Goal: Task Accomplishment & Management: Complete application form

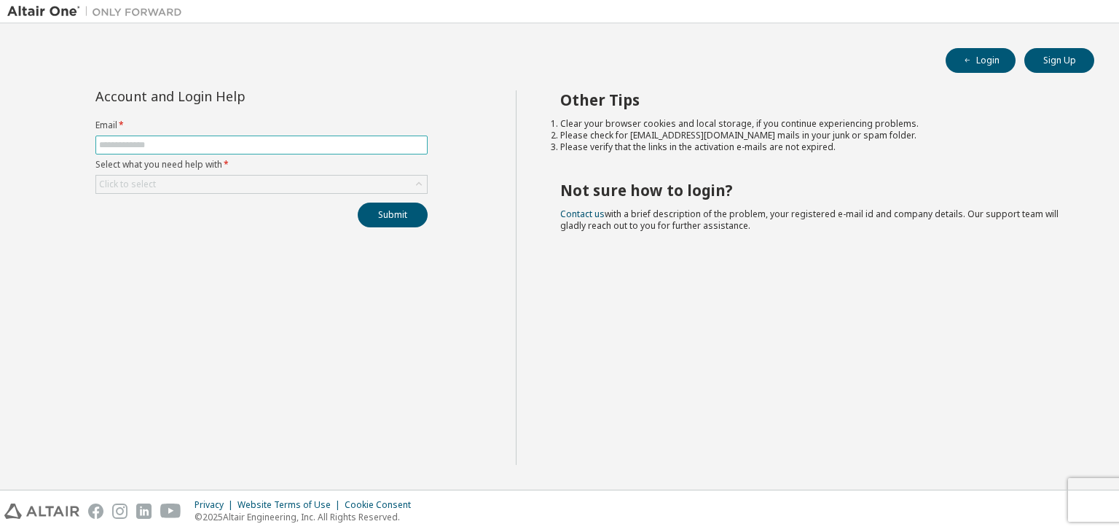
click at [291, 147] on input "text" at bounding box center [261, 145] width 325 height 12
click at [412, 264] on div "Account and Login Help Email * Select what you need help with * Click to select…" at bounding box center [261, 277] width 509 height 375
click at [315, 187] on div "Click to select" at bounding box center [261, 184] width 331 height 17
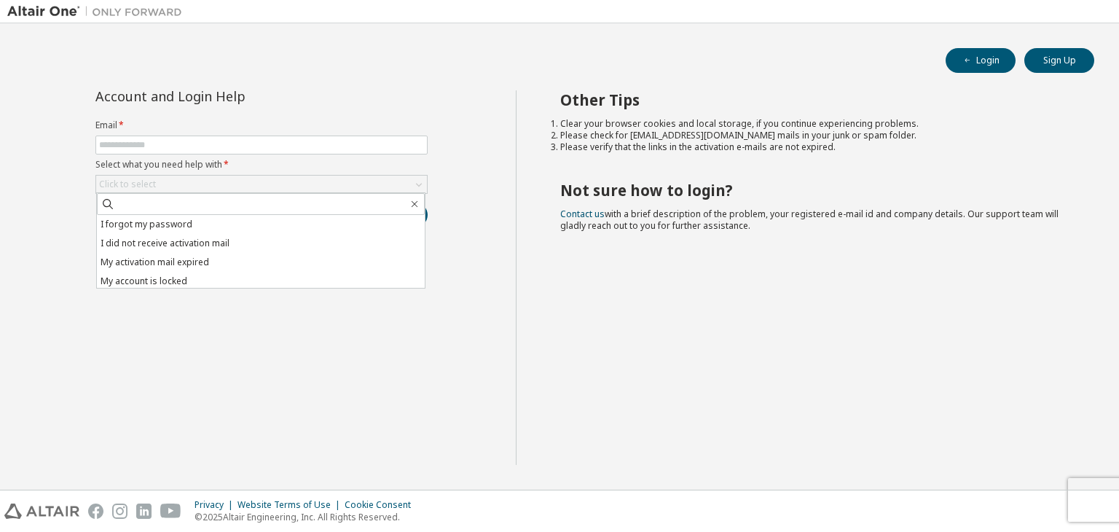
click at [318, 339] on div "Account and Login Help Email * Select what you need help with * Click to select…" at bounding box center [261, 277] width 509 height 375
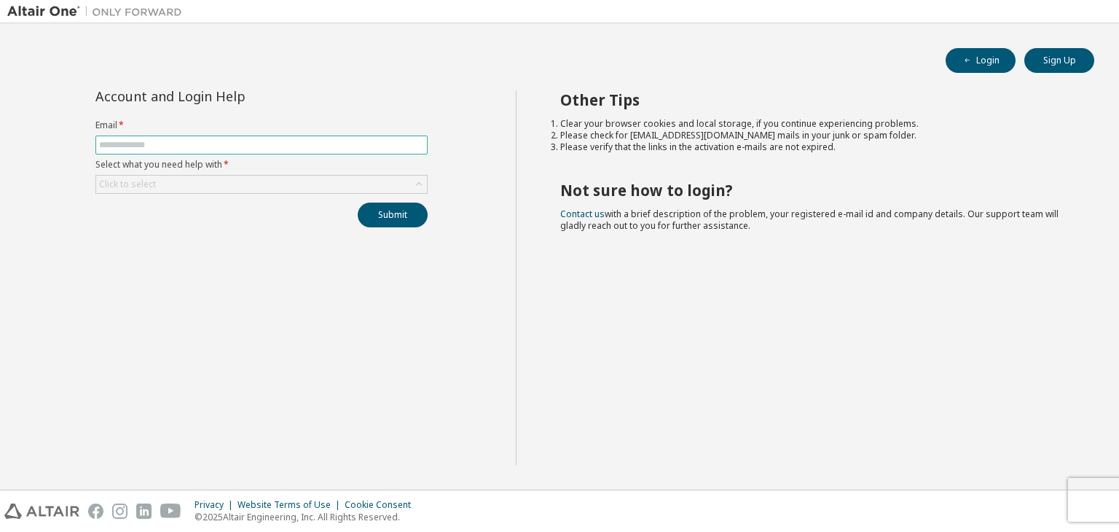
click at [309, 138] on span at bounding box center [261, 145] width 332 height 19
click at [250, 151] on span at bounding box center [261, 145] width 332 height 19
click at [248, 146] on input "text" at bounding box center [261, 145] width 325 height 12
type input "**********"
click at [384, 175] on div "Click to select" at bounding box center [261, 184] width 332 height 19
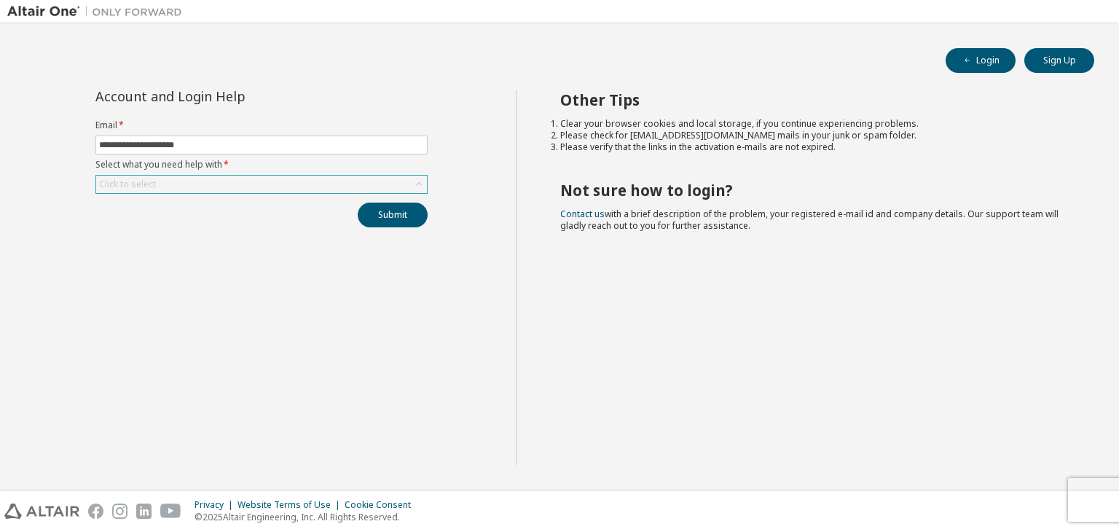
click at [367, 182] on div "Click to select" at bounding box center [261, 184] width 331 height 17
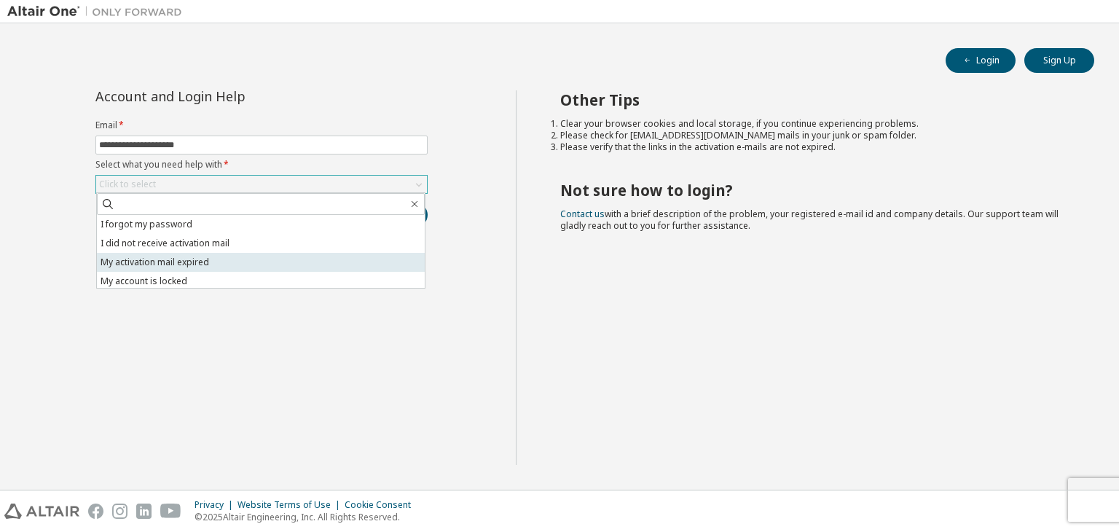
scroll to position [41, 0]
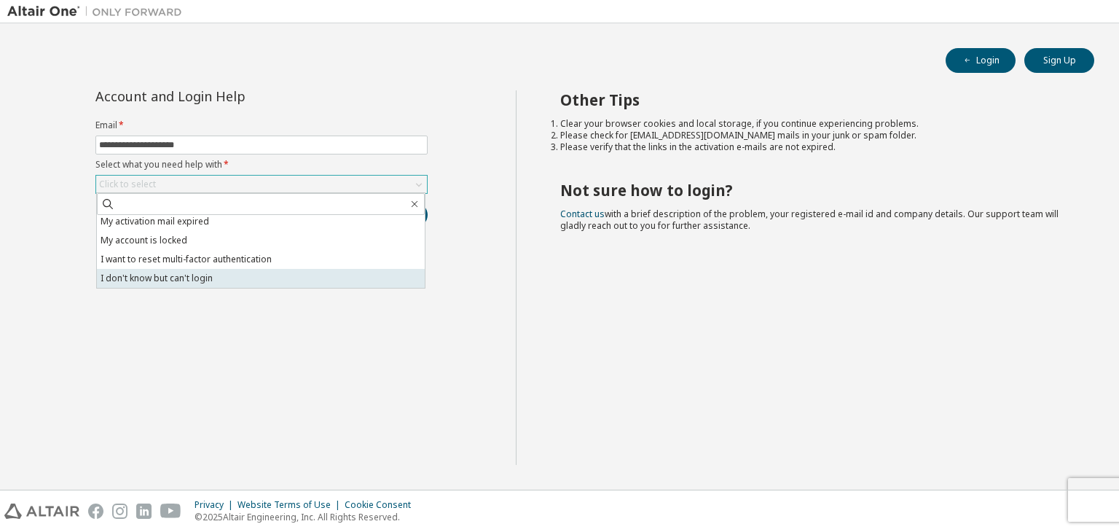
click at [283, 272] on li "I don't know but can't login" at bounding box center [261, 278] width 328 height 19
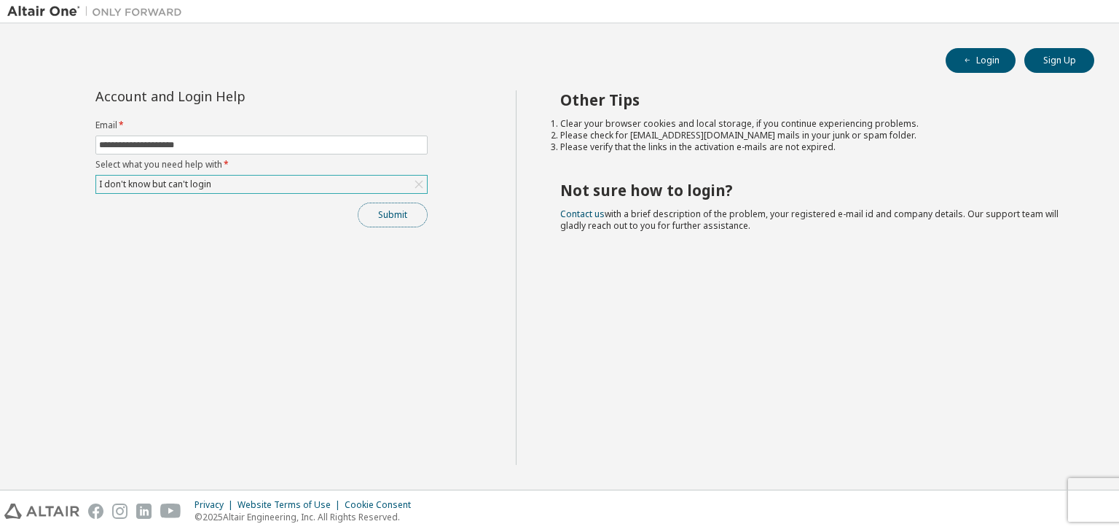
click at [370, 211] on button "Submit" at bounding box center [393, 215] width 70 height 25
click at [365, 184] on div "I don't know but can't login" at bounding box center [261, 184] width 331 height 17
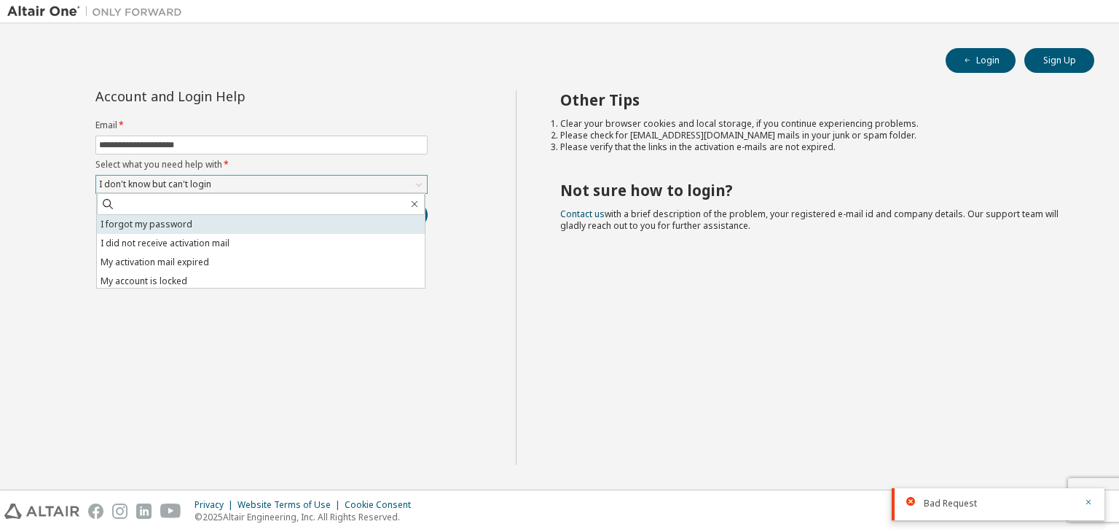
click at [274, 222] on li "I forgot my password" at bounding box center [261, 224] width 328 height 19
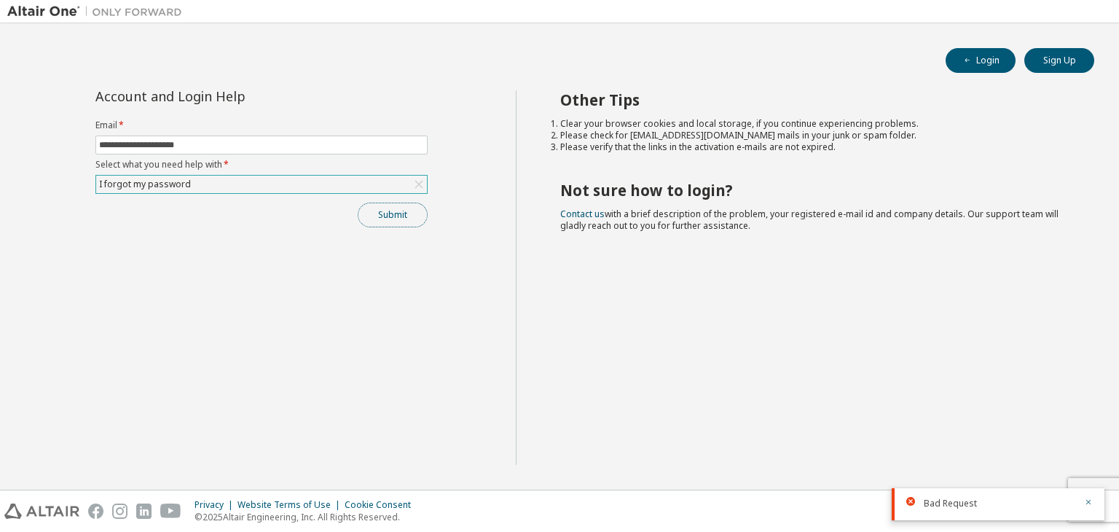
click at [378, 215] on button "Submit" at bounding box center [393, 215] width 70 height 25
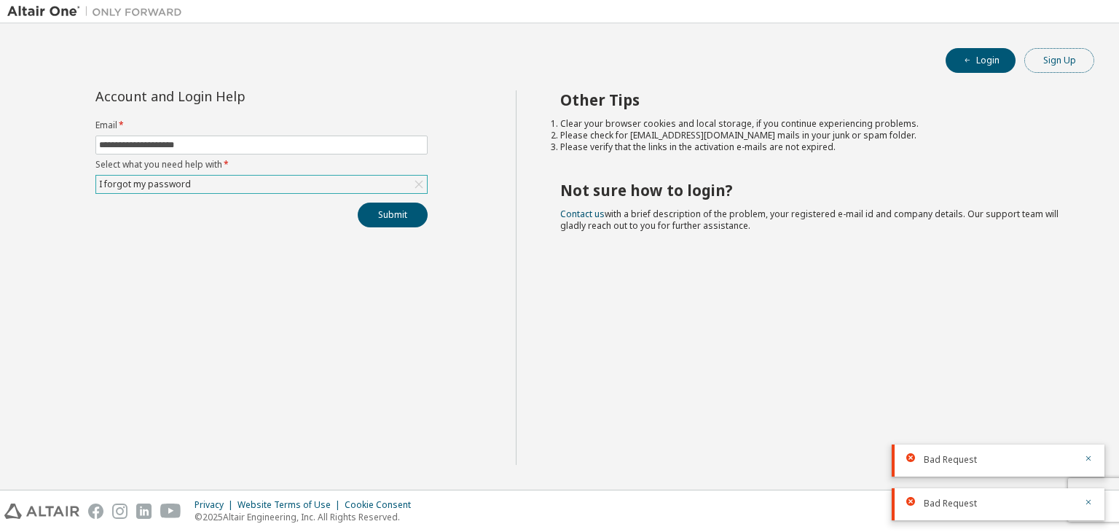
click at [1049, 62] on button "Sign Up" at bounding box center [1059, 60] width 70 height 25
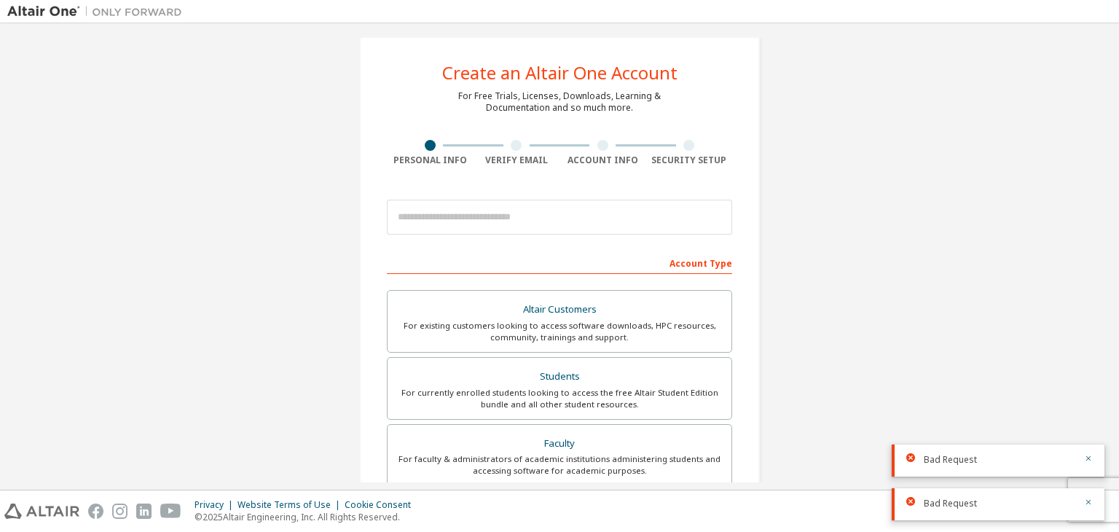
scroll to position [16, 0]
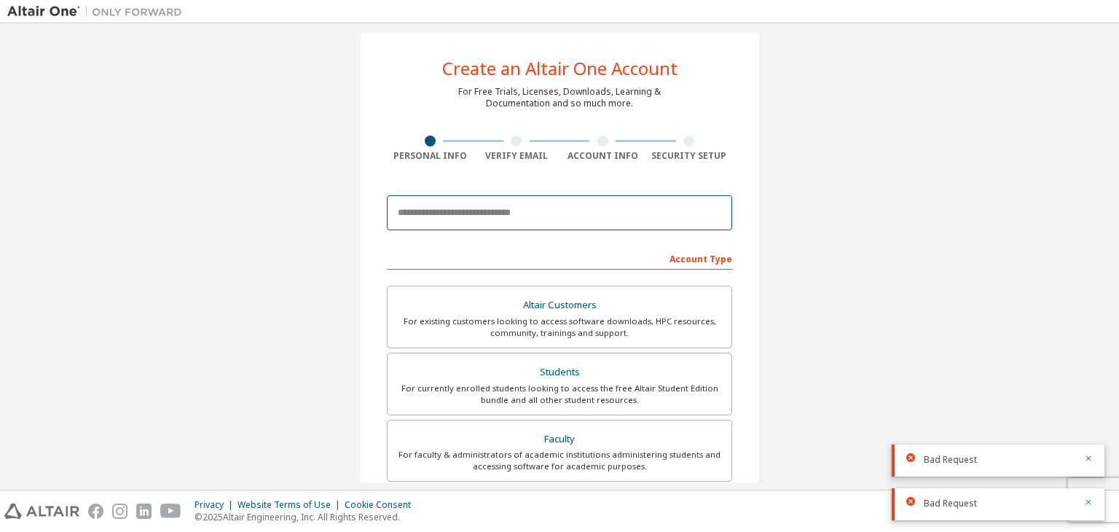
click at [525, 221] on input "email" at bounding box center [559, 212] width 345 height 35
click at [1084, 457] on icon "button" at bounding box center [1088, 458] width 9 height 9
click at [660, 222] on input "**********" at bounding box center [559, 212] width 345 height 35
drag, startPoint x: 660, startPoint y: 222, endPoint x: 576, endPoint y: 219, distance: 84.6
click at [576, 219] on input "**********" at bounding box center [559, 212] width 345 height 35
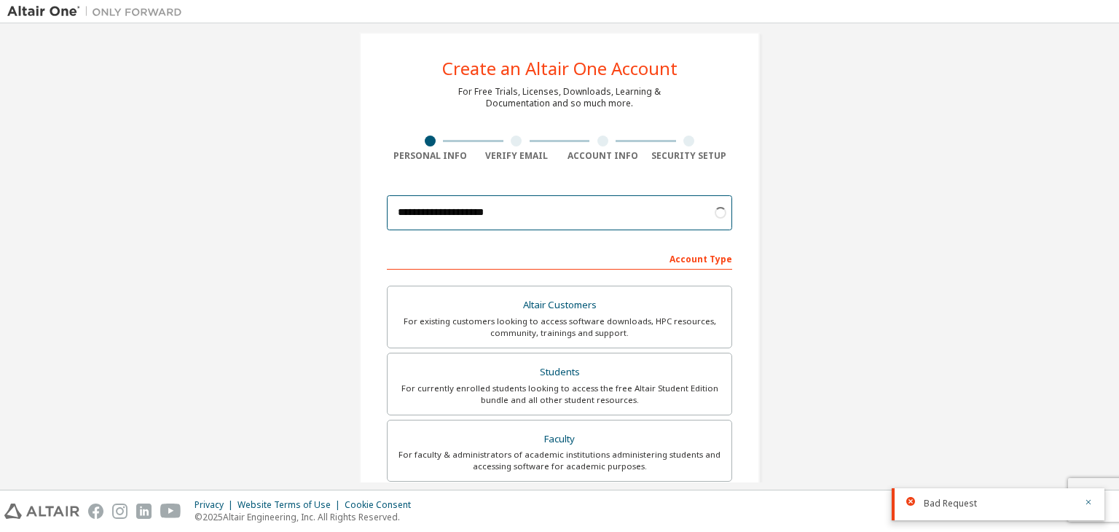
type input "**********"
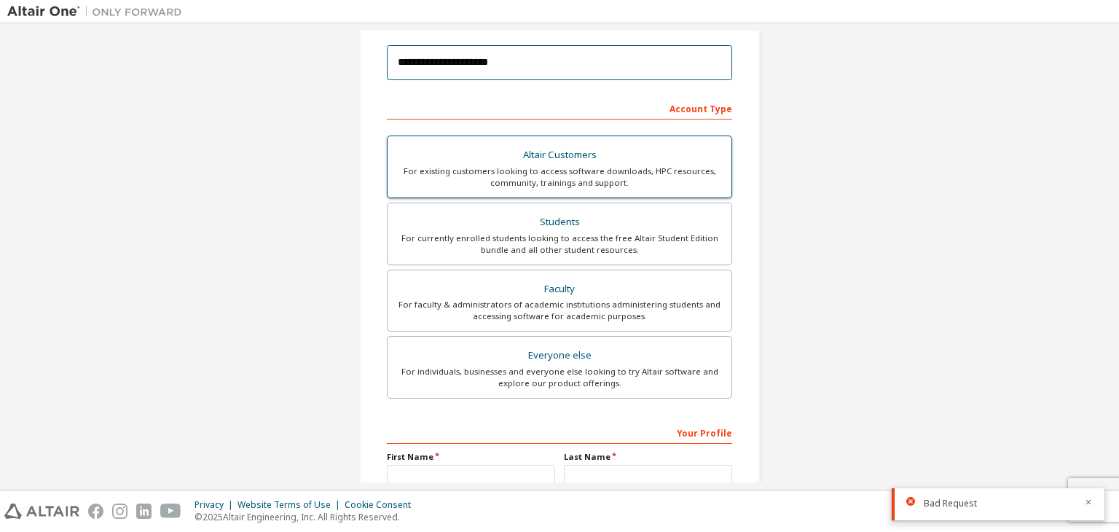
scroll to position [168, 0]
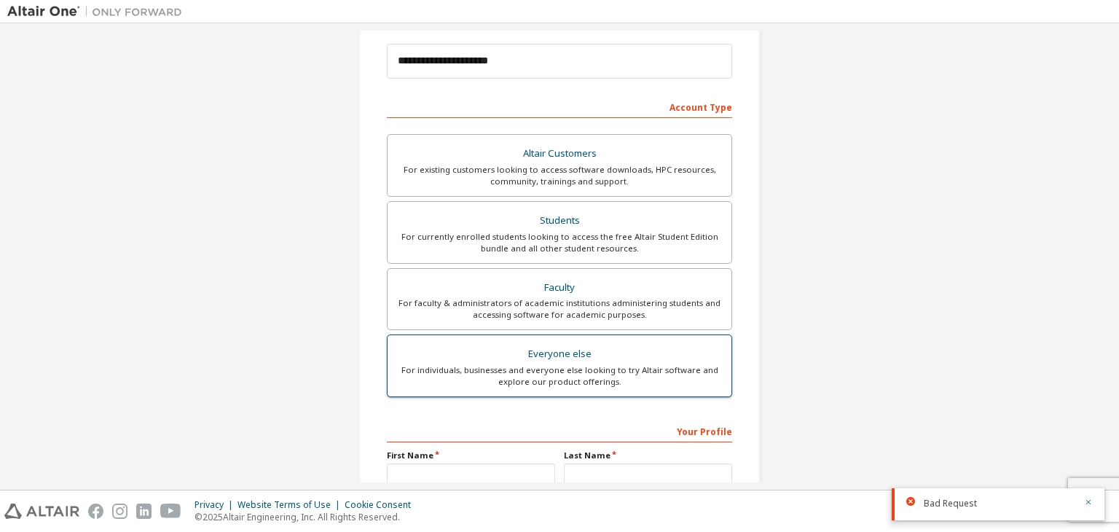
click at [595, 344] on div "Everyone else" at bounding box center [559, 354] width 326 height 20
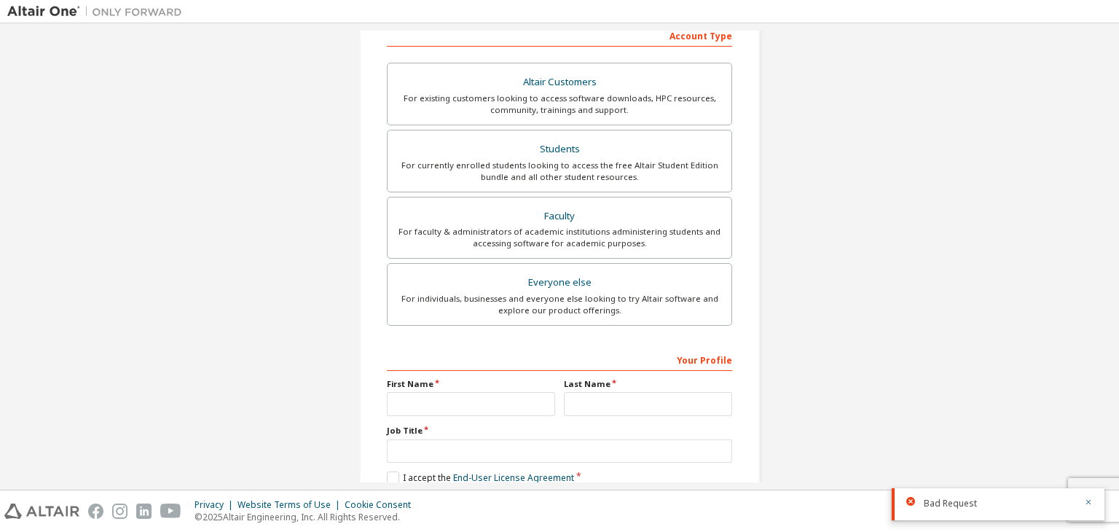
scroll to position [317, 0]
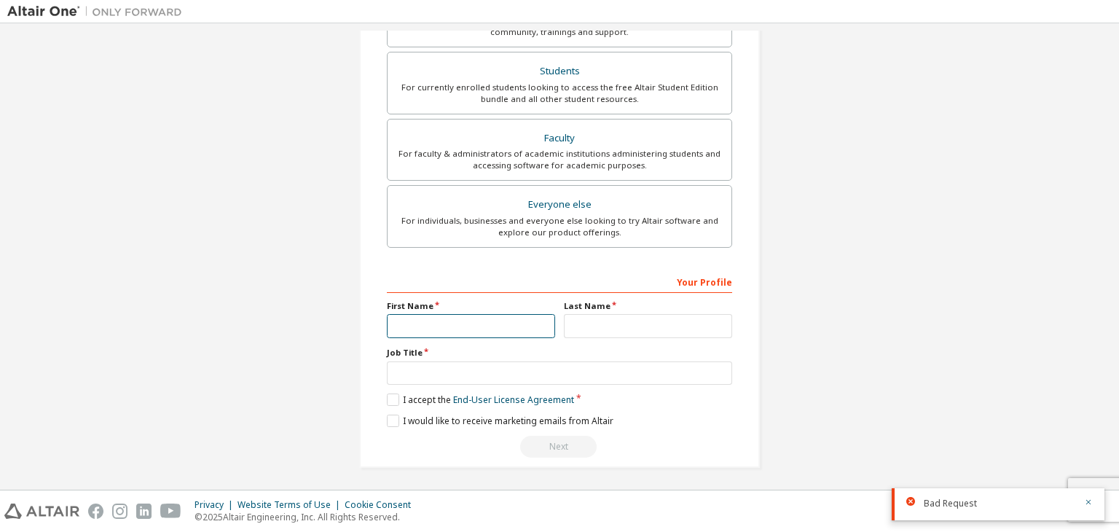
click at [498, 323] on input "text" at bounding box center [471, 326] width 168 height 24
click at [525, 327] on input "*****" at bounding box center [471, 326] width 168 height 24
type input "*****"
click at [579, 322] on input "text" at bounding box center [648, 326] width 168 height 24
type input "*****"
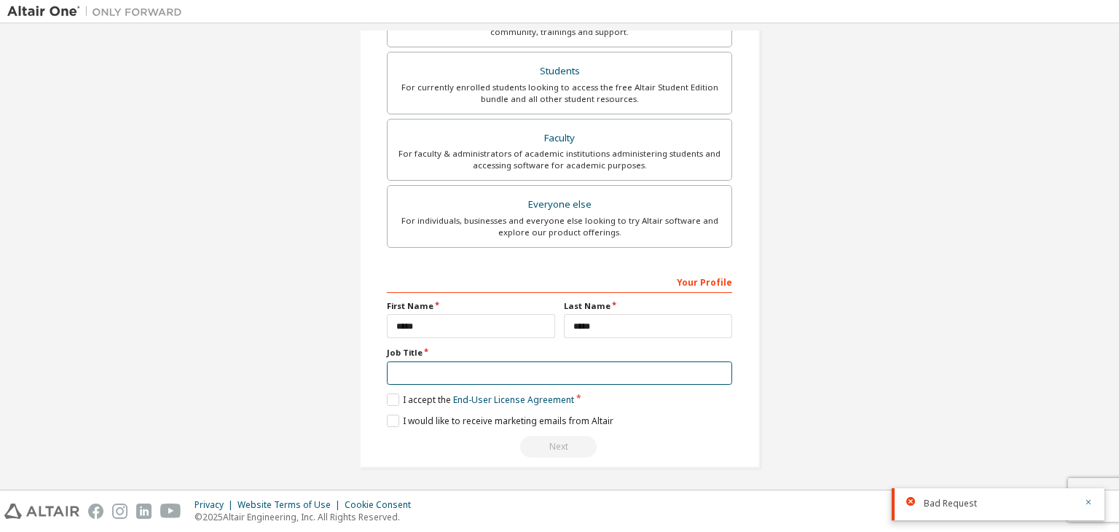
click at [537, 374] on input "text" at bounding box center [559, 373] width 345 height 24
click at [392, 393] on label "I accept the End-User License Agreement" at bounding box center [480, 399] width 187 height 12
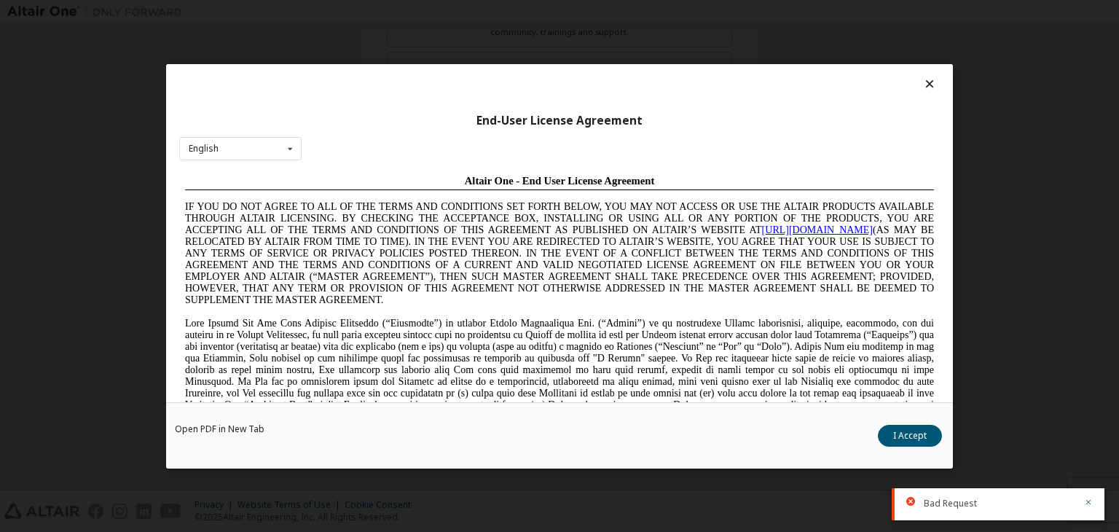
scroll to position [0, 0]
click at [927, 87] on icon at bounding box center [929, 83] width 15 height 13
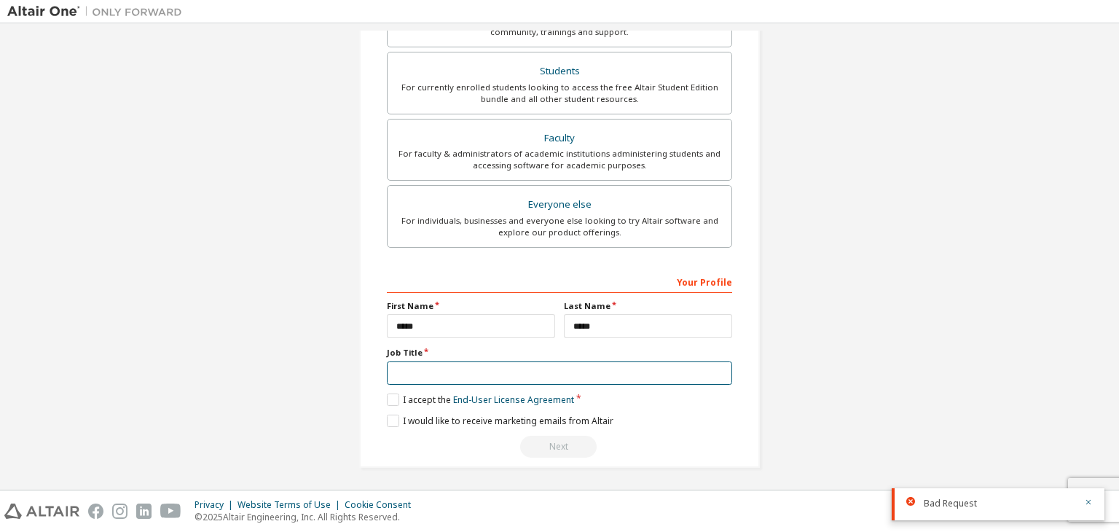
click at [482, 369] on input "text" at bounding box center [559, 373] width 345 height 24
type input "*******"
click at [389, 403] on label "I accept the End-User License Agreement" at bounding box center [480, 399] width 187 height 12
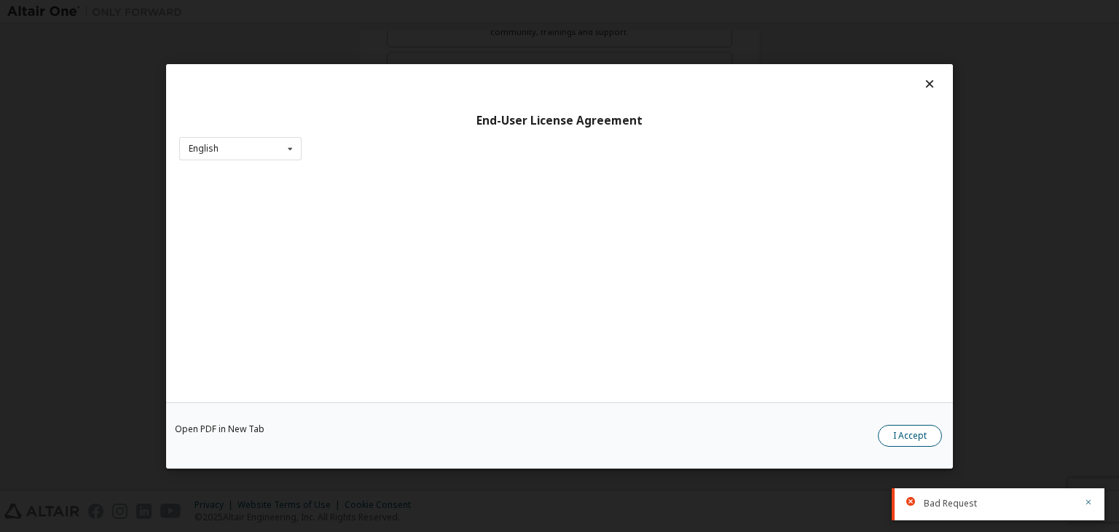
click at [908, 436] on button "I Accept" at bounding box center [910, 436] width 64 height 22
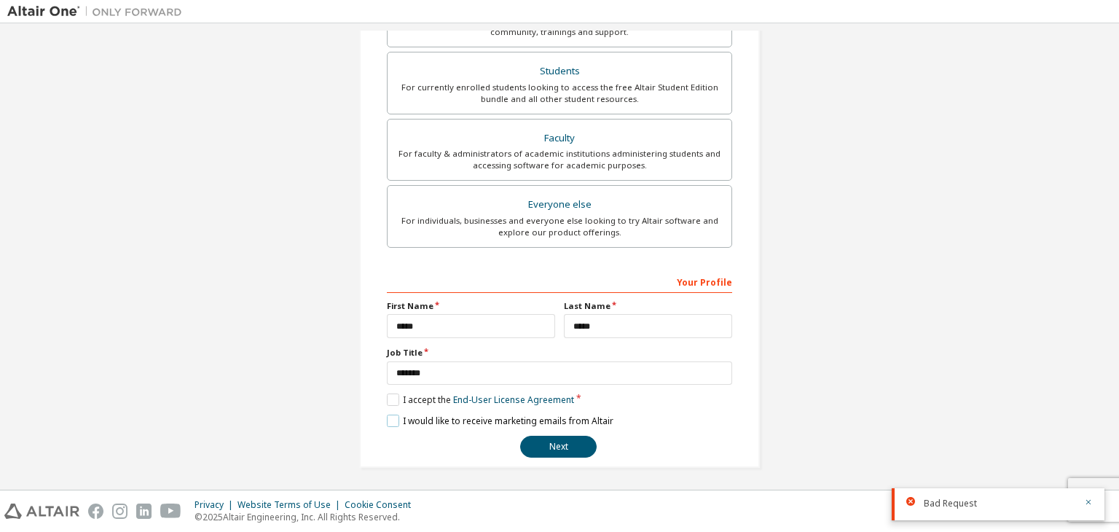
click at [397, 418] on label "I would like to receive marketing emails from Altair" at bounding box center [500, 421] width 227 height 12
click at [557, 437] on button "Next" at bounding box center [558, 447] width 77 height 22
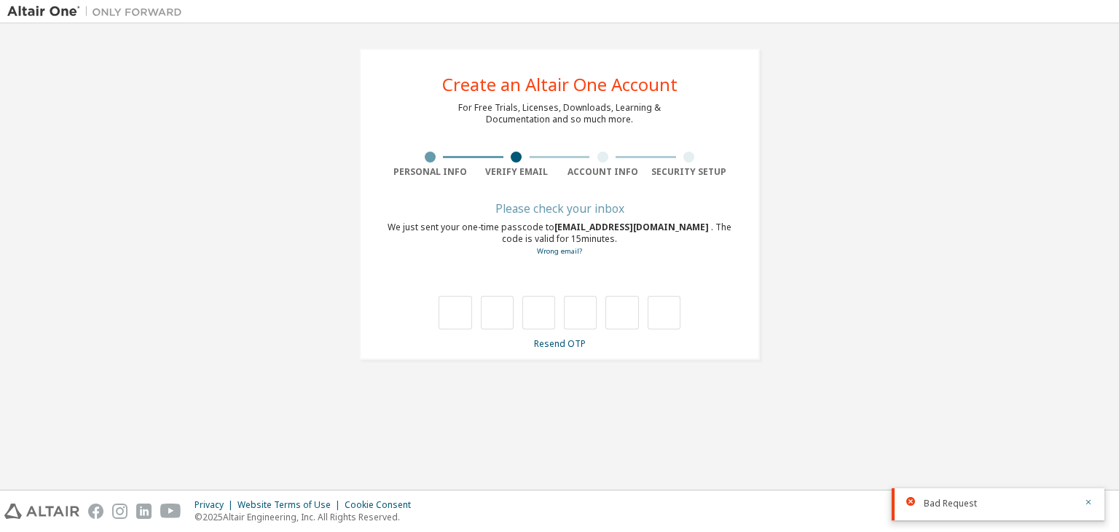
type input "*"
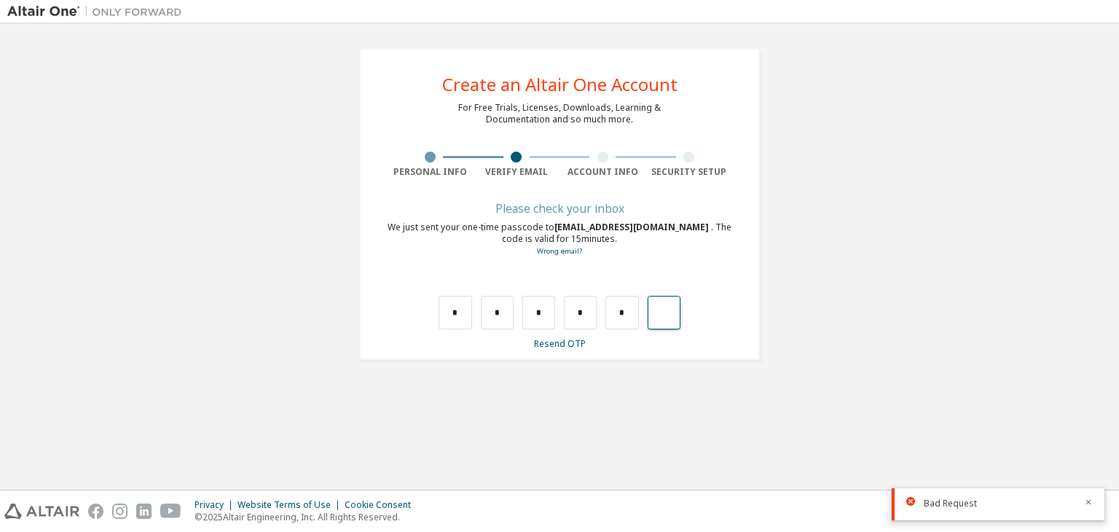
type input "*"
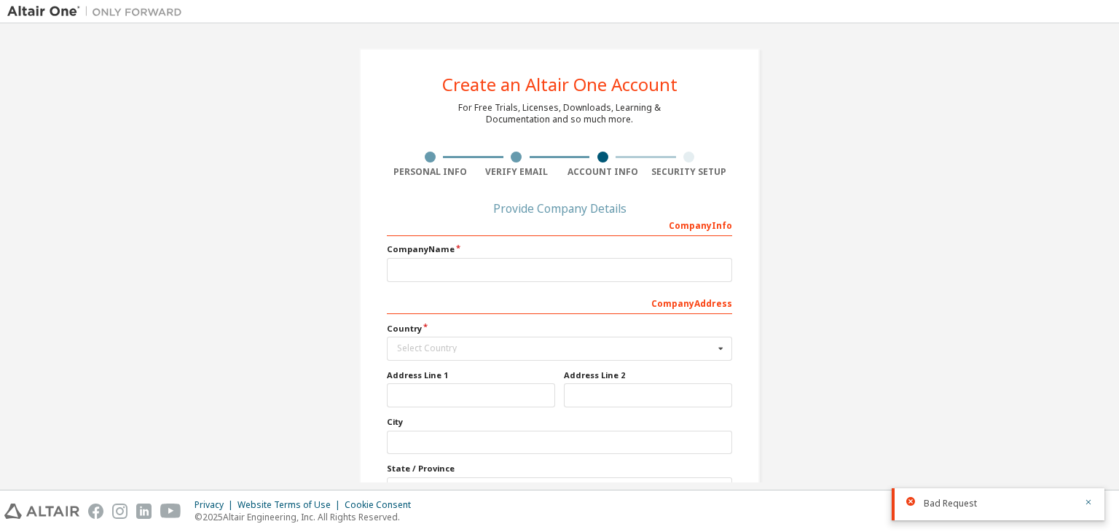
click at [691, 228] on div "Company Info" at bounding box center [559, 224] width 345 height 23
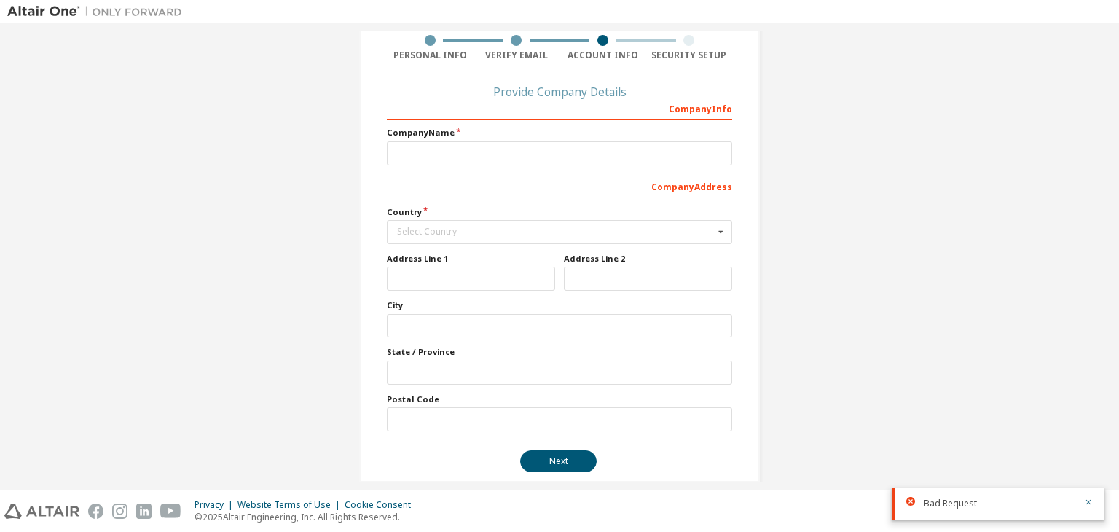
scroll to position [73, 0]
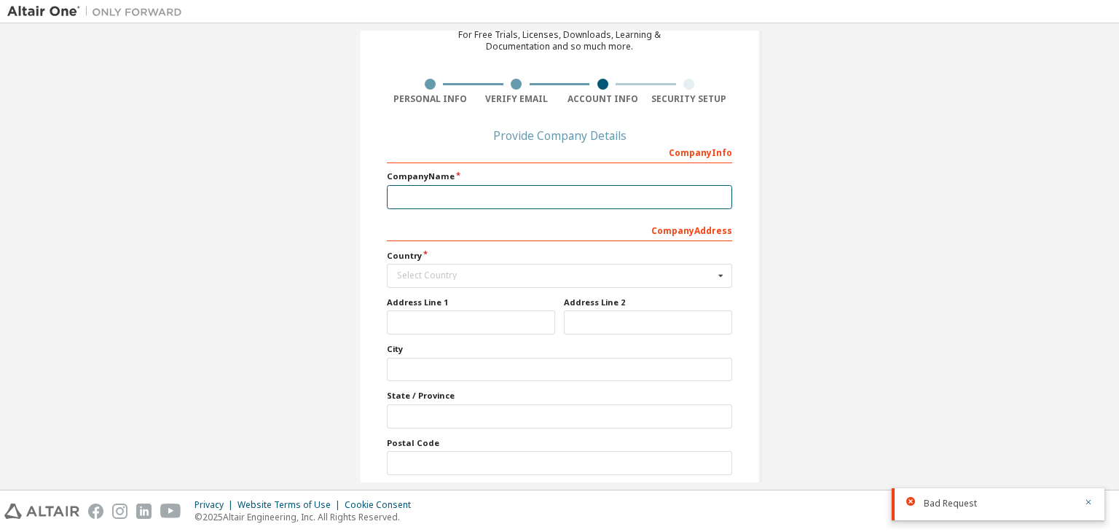
click at [485, 200] on input "text" at bounding box center [559, 197] width 345 height 24
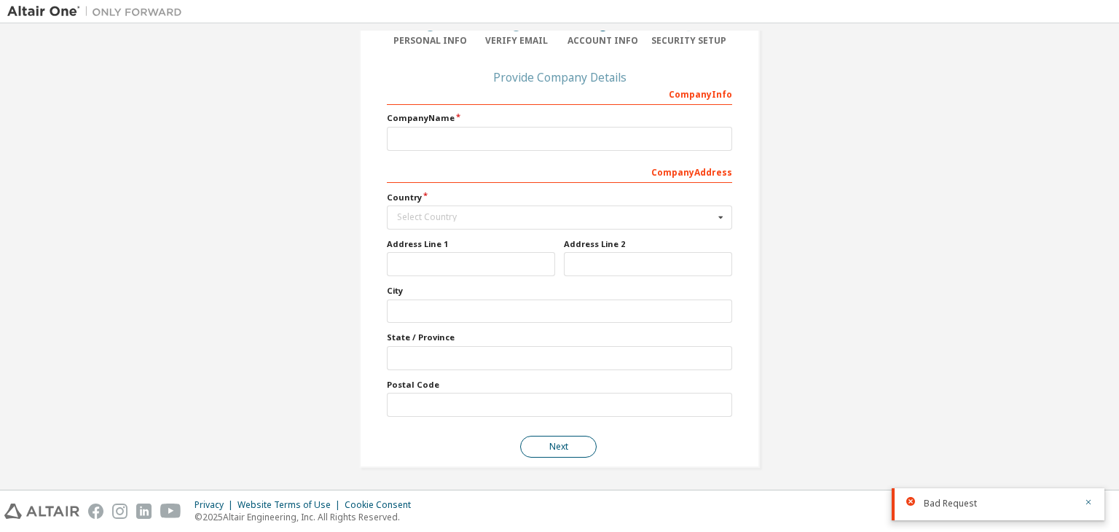
click at [537, 451] on button "Next" at bounding box center [558, 447] width 77 height 22
type input "**"
click at [560, 444] on button "Next" at bounding box center [558, 447] width 77 height 22
click at [469, 215] on div "Select Country" at bounding box center [555, 217] width 317 height 9
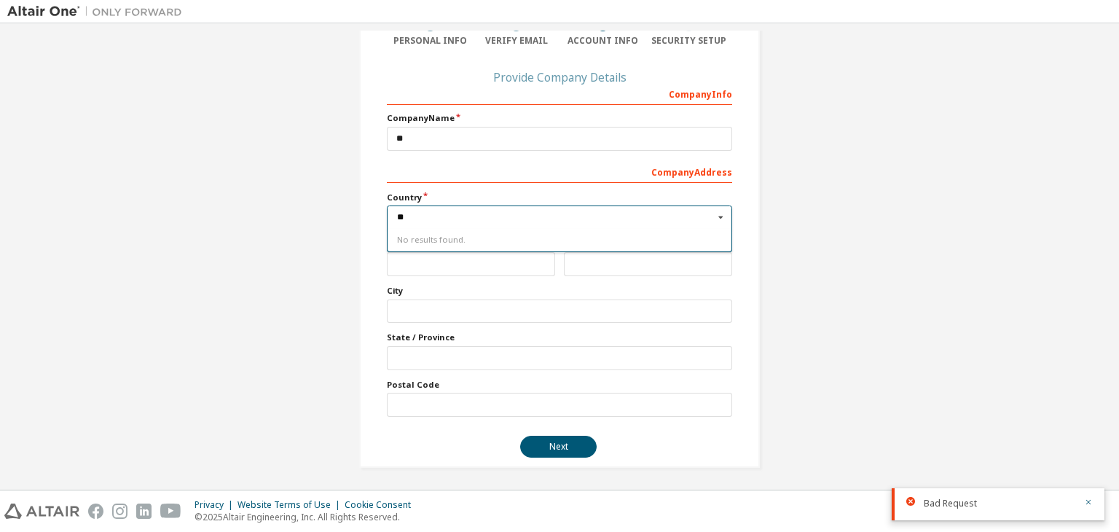
type input "*"
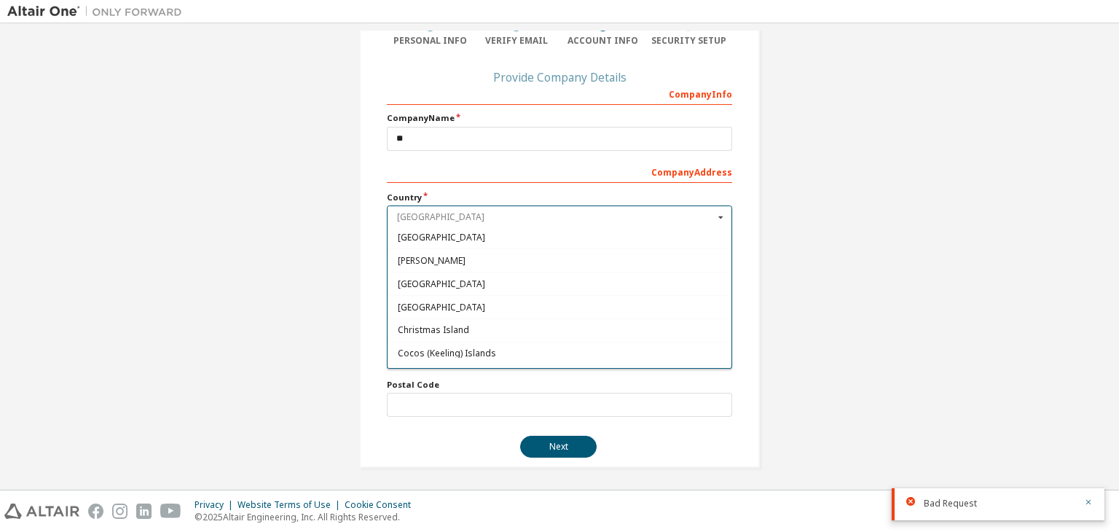
scroll to position [991, 0]
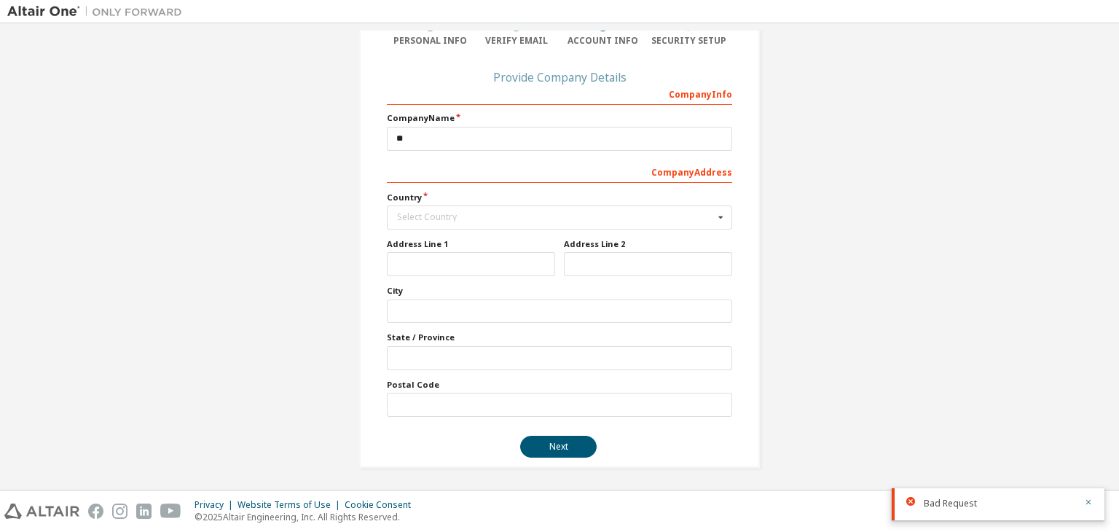
click at [839, 248] on div "Create an Altair One Account For Free Trials, Licenses, Downloads, Learning & D…" at bounding box center [559, 192] width 1105 height 586
click at [502, 216] on div "Select Country" at bounding box center [555, 217] width 317 height 9
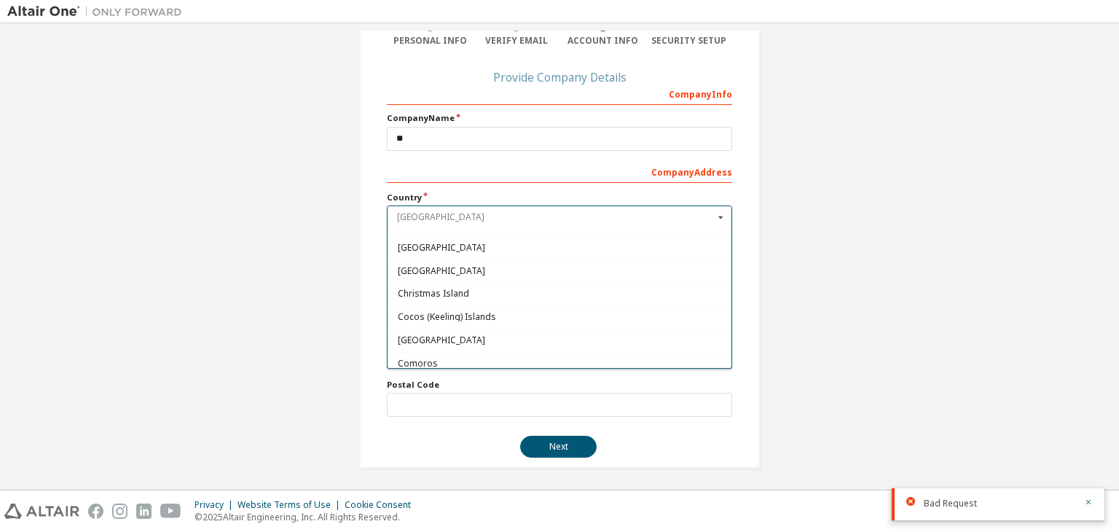
scroll to position [0, 0]
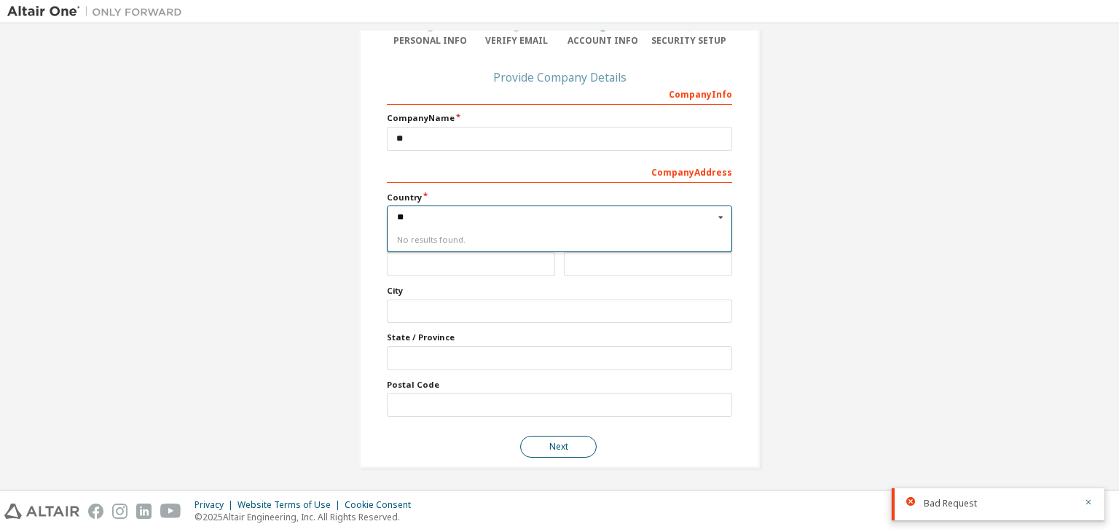
type input "**"
click at [543, 450] on button "Next" at bounding box center [558, 447] width 77 height 22
click at [460, 214] on div "Select Country" at bounding box center [555, 217] width 317 height 9
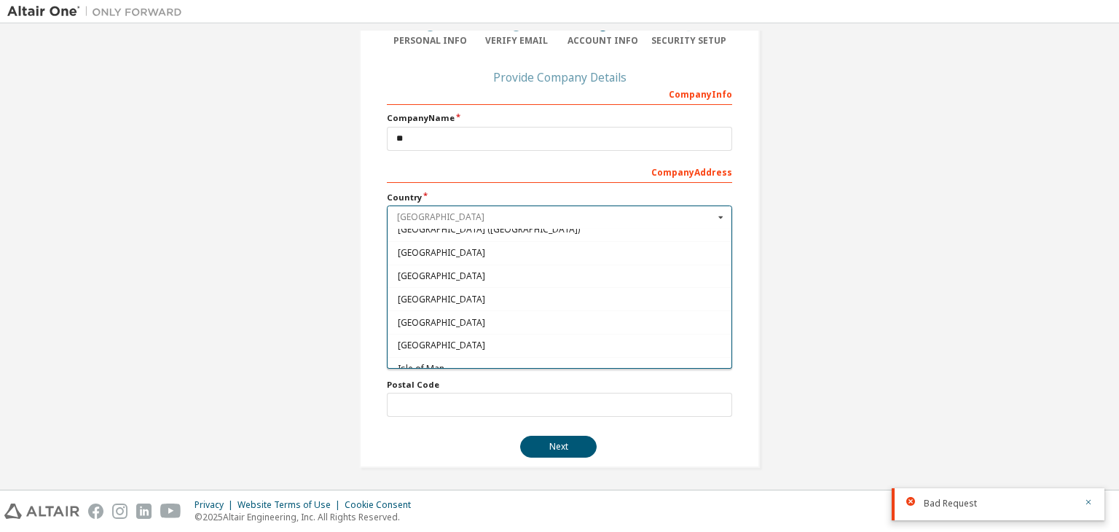
scroll to position [2262, 0]
click at [458, 295] on span "[GEOGRAPHIC_DATA]" at bounding box center [560, 299] width 324 height 9
type input "***"
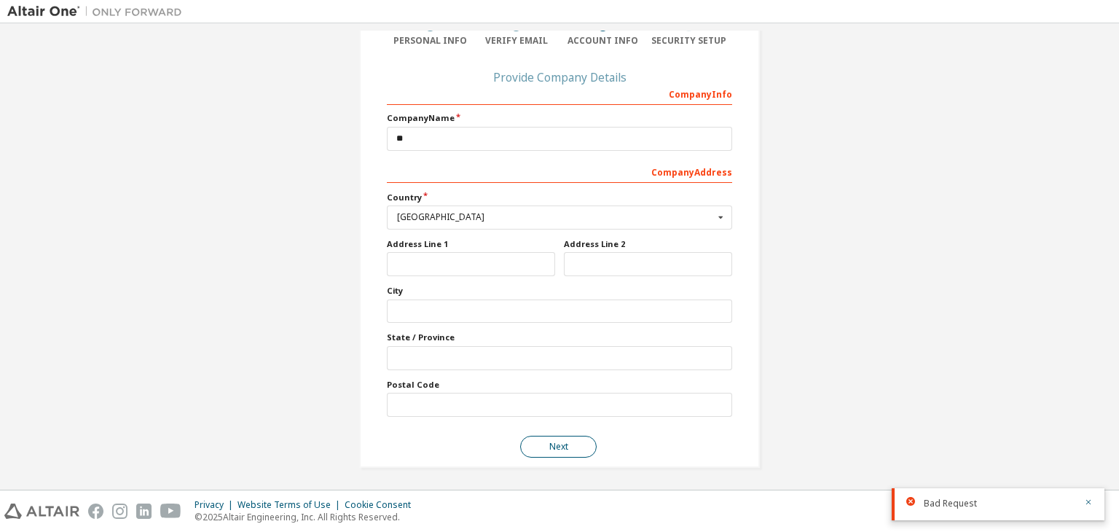
click at [557, 444] on button "Next" at bounding box center [558, 447] width 77 height 22
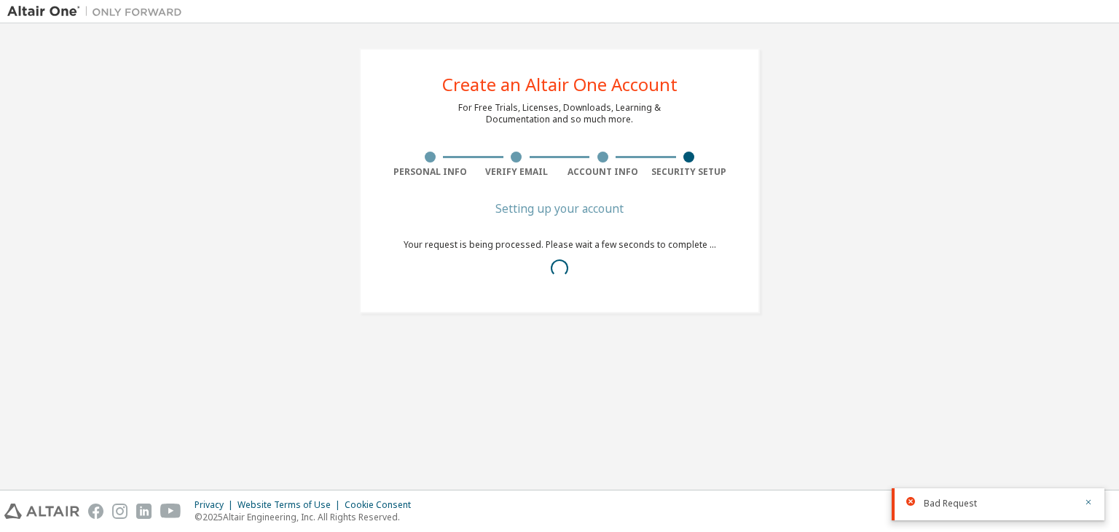
scroll to position [0, 0]
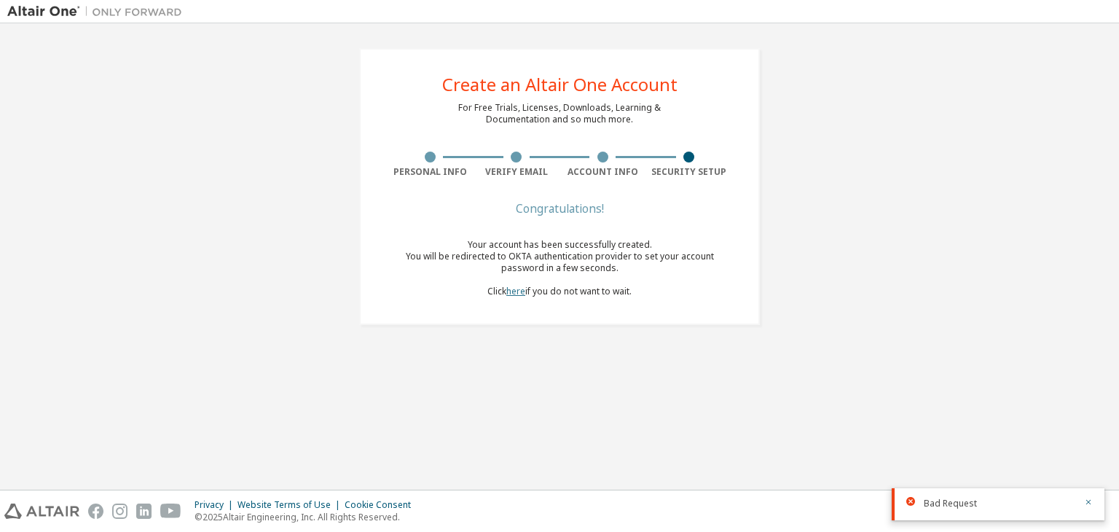
click at [516, 293] on link "here" at bounding box center [515, 291] width 19 height 12
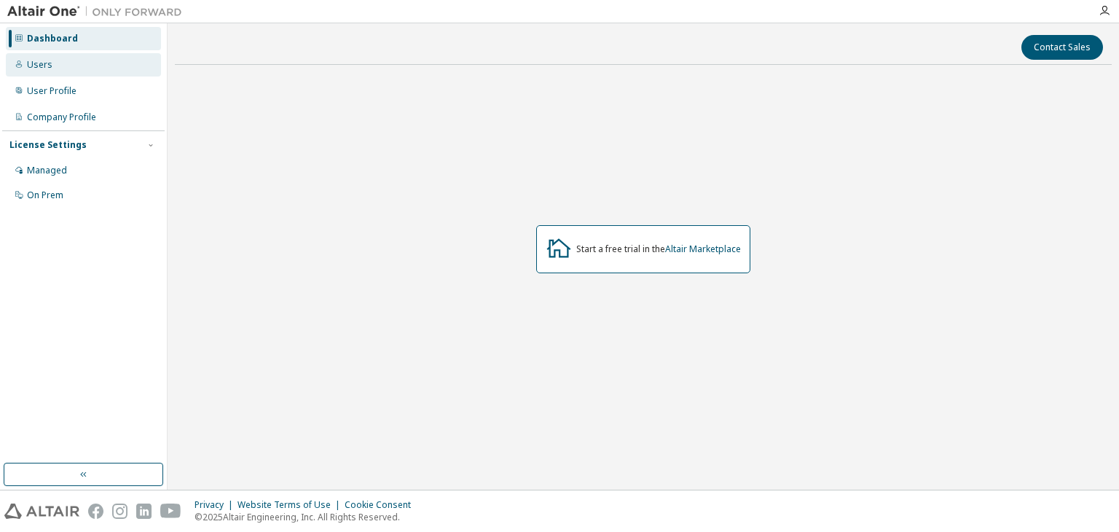
click at [54, 66] on div "Users" at bounding box center [83, 64] width 155 height 23
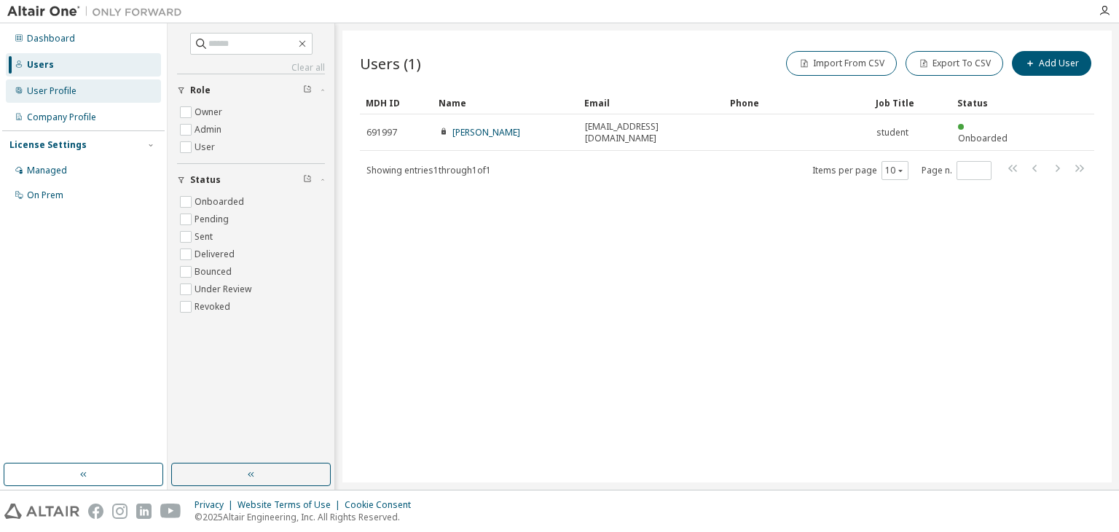
click at [73, 87] on div "User Profile" at bounding box center [52, 91] width 50 height 12
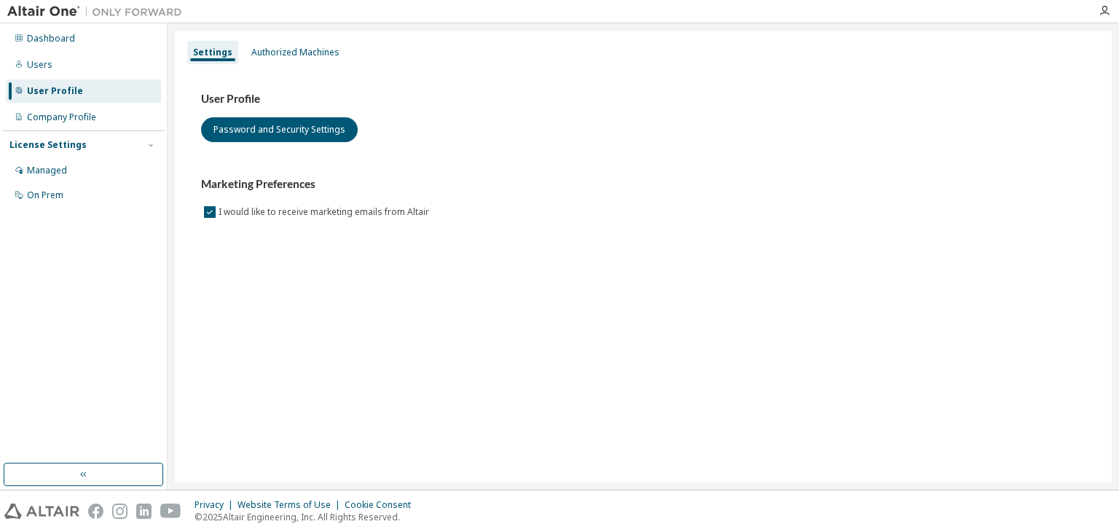
click at [73, 104] on div "Dashboard Users User Profile Company Profile License Settings Managed On Prem" at bounding box center [83, 117] width 162 height 183
click at [77, 120] on div "Company Profile" at bounding box center [61, 117] width 69 height 12
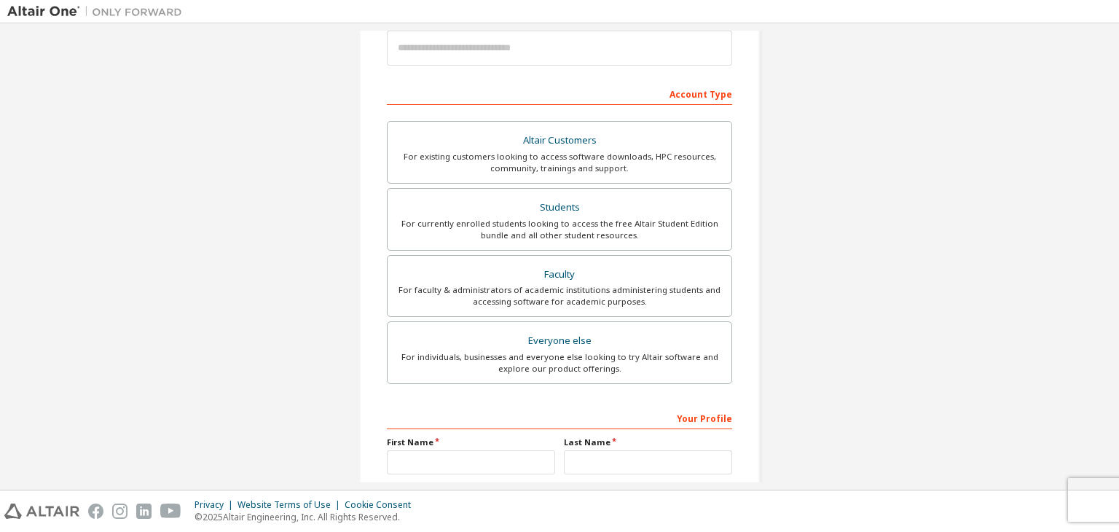
scroll to position [317, 0]
